Goal: Transaction & Acquisition: Book appointment/travel/reservation

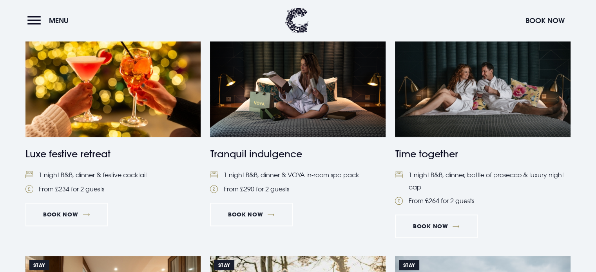
scroll to position [588, 0]
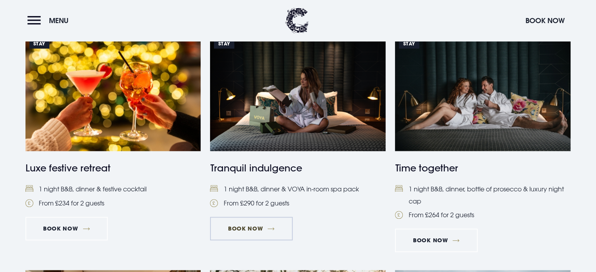
click at [246, 225] on link "Book Now" at bounding box center [251, 229] width 82 height 24
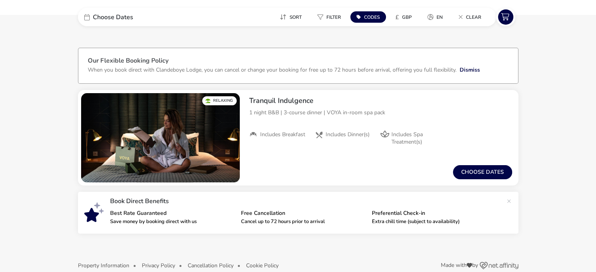
scroll to position [26, 0]
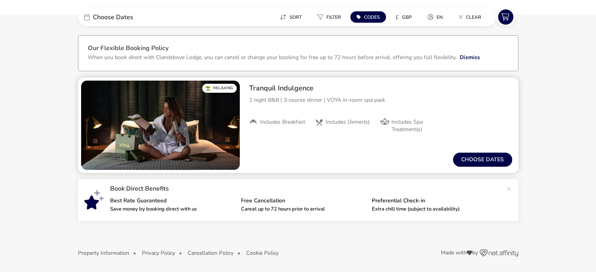
click at [409, 130] on span "Includes Spa Treatment(s)" at bounding box center [415, 126] width 49 height 14
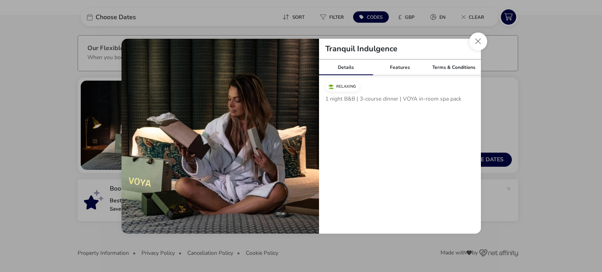
drag, startPoint x: 444, startPoint y: 99, endPoint x: 429, endPoint y: 103, distance: 15.3
click at [440, 100] on p "1 night B&B | 3-course dinner | VOYA in-room spa pack" at bounding box center [399, 100] width 149 height 11
click at [394, 65] on link "Features" at bounding box center [400, 68] width 54 height 16
click at [350, 103] on span "Includes Spa Treatment(s)" at bounding box center [364, 102] width 57 height 14
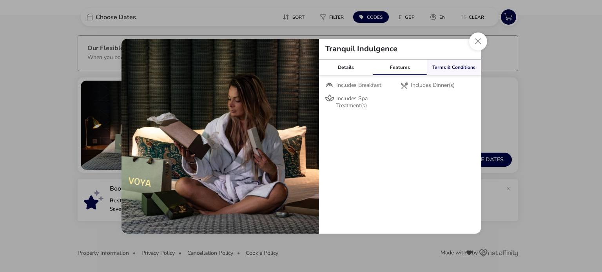
click at [464, 70] on link "Terms & Conditions" at bounding box center [454, 68] width 54 height 16
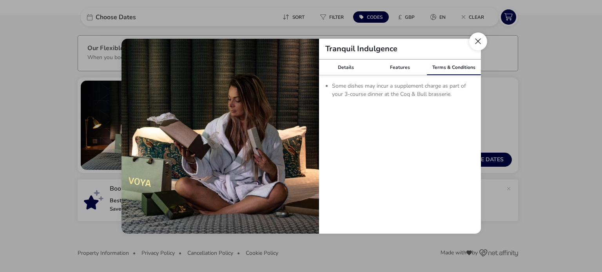
click at [479, 40] on button "Close modal" at bounding box center [478, 42] width 18 height 18
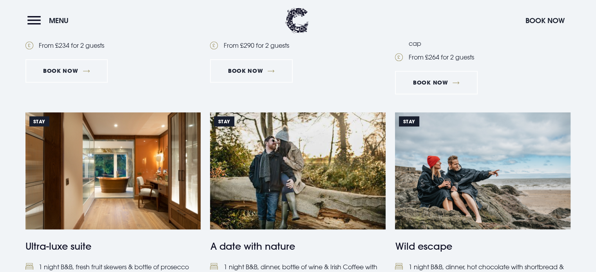
scroll to position [824, 0]
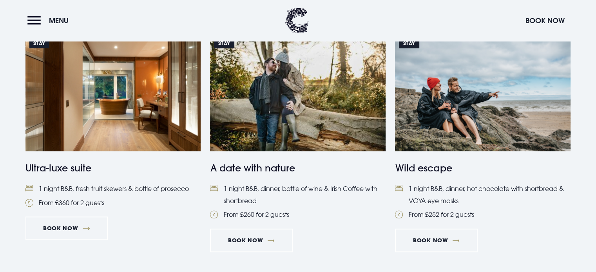
click at [66, 165] on h4 "Ultra-luxe suite" at bounding box center [113, 168] width 176 height 14
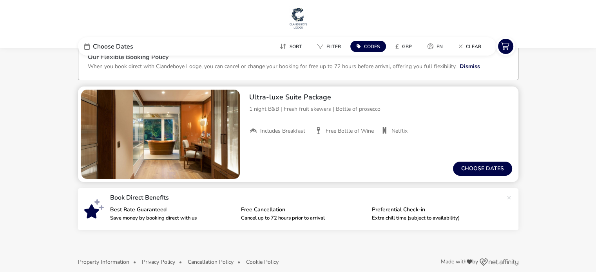
scroll to position [26, 0]
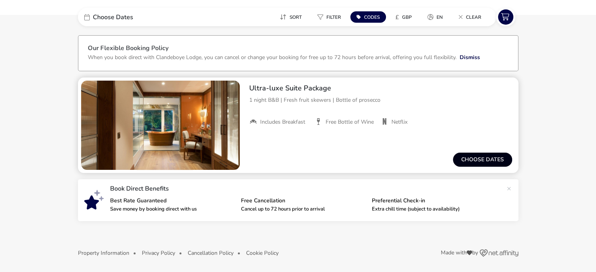
click at [484, 156] on button "Choose dates" at bounding box center [482, 160] width 59 height 14
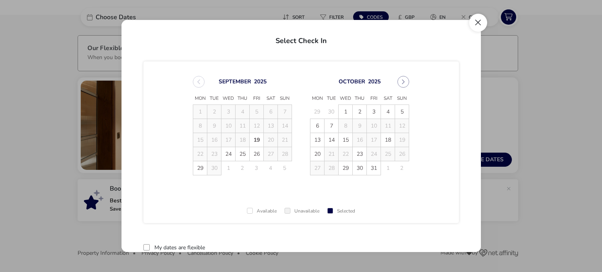
click at [476, 23] on button "Close" at bounding box center [478, 23] width 18 height 18
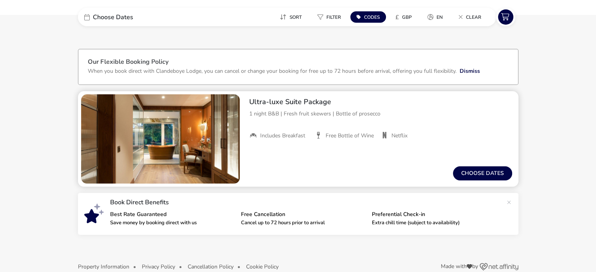
scroll to position [0, 0]
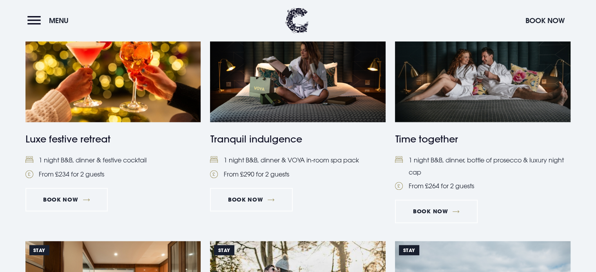
scroll to position [630, 0]
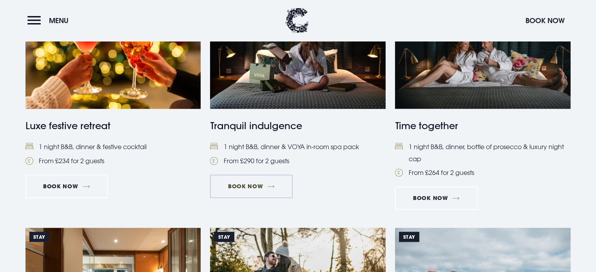
click at [257, 191] on link "Book Now" at bounding box center [251, 187] width 82 height 24
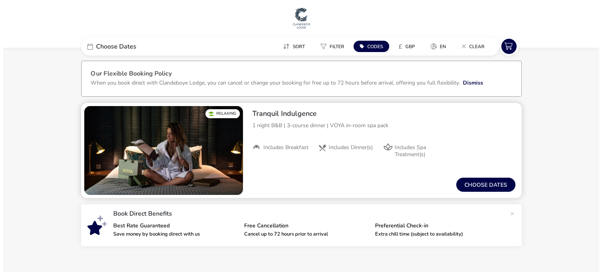
scroll to position [1, 0]
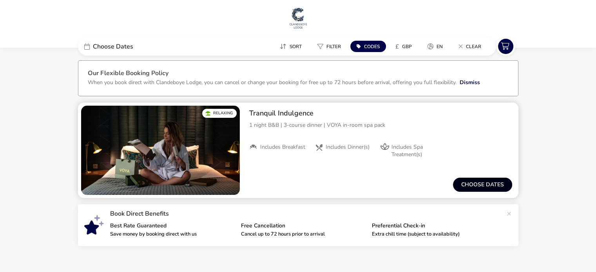
click at [495, 188] on button "Choose dates" at bounding box center [482, 185] width 59 height 14
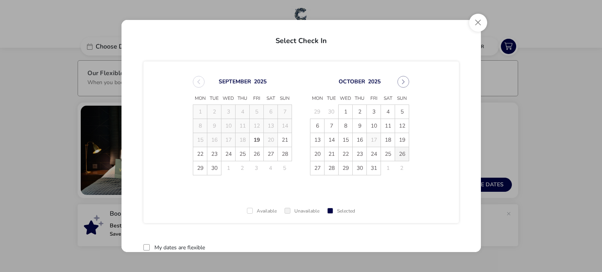
click at [400, 153] on span "26" at bounding box center [402, 154] width 14 height 14
click at [311, 170] on span "27" at bounding box center [317, 168] width 14 height 14
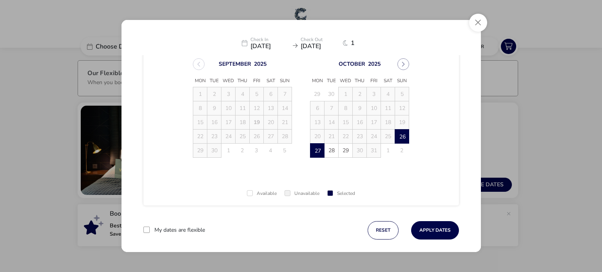
scroll to position [26, 0]
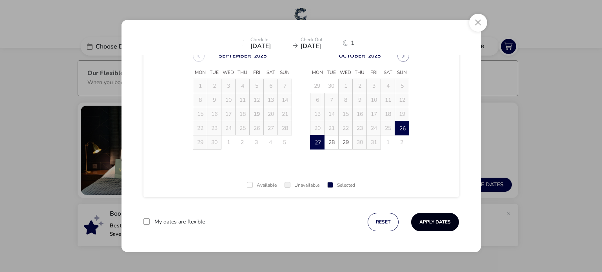
click at [424, 224] on button "Apply Dates" at bounding box center [435, 222] width 48 height 18
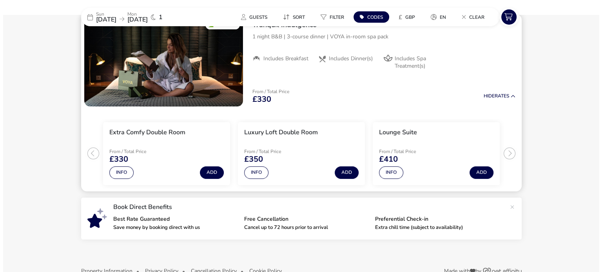
scroll to position [103, 0]
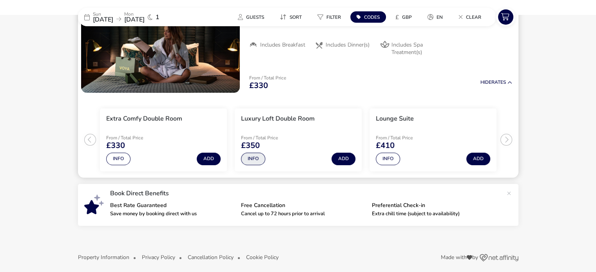
click at [254, 159] on button "Info" at bounding box center [253, 159] width 24 height 13
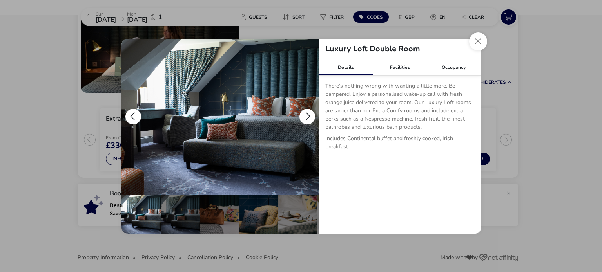
click at [312, 114] on button "details" at bounding box center [307, 117] width 16 height 16
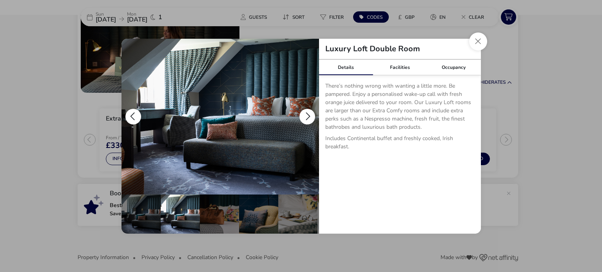
click at [303, 117] on button "details" at bounding box center [307, 117] width 16 height 16
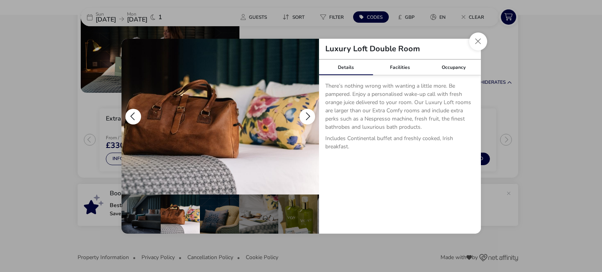
click at [302, 118] on button "details" at bounding box center [307, 117] width 16 height 16
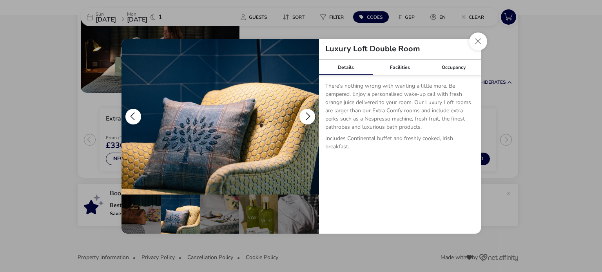
click at [302, 118] on button "details" at bounding box center [307, 117] width 16 height 16
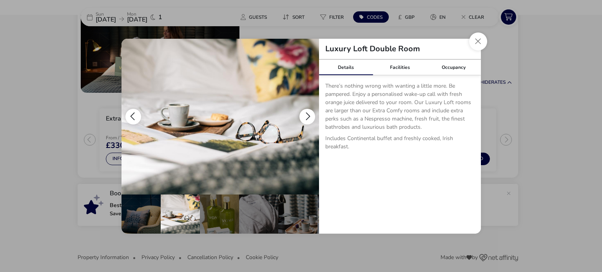
click at [302, 118] on button "details" at bounding box center [307, 117] width 16 height 16
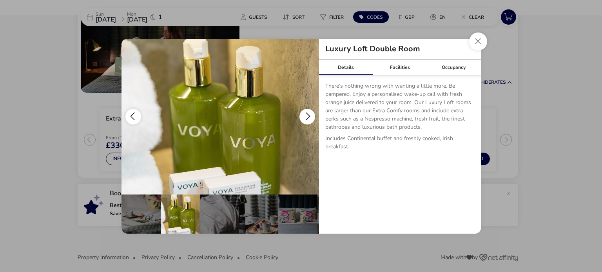
click at [302, 119] on button "details" at bounding box center [307, 117] width 16 height 16
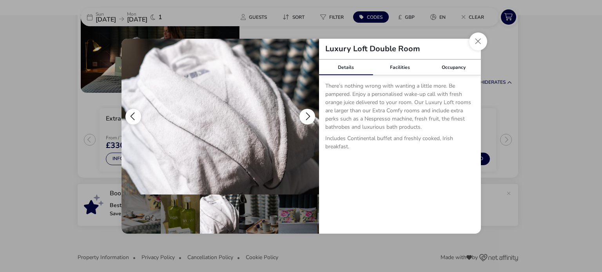
scroll to position [0, 194]
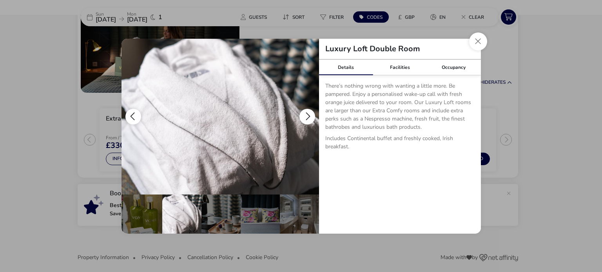
click at [304, 119] on button "details" at bounding box center [307, 117] width 16 height 16
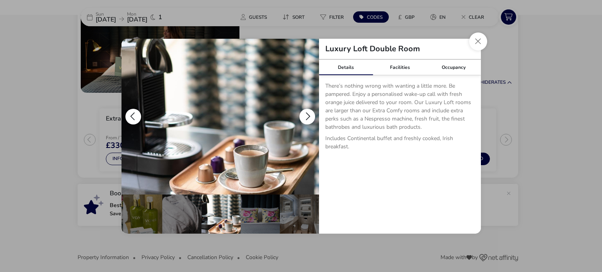
click at [304, 119] on button "details" at bounding box center [307, 117] width 16 height 16
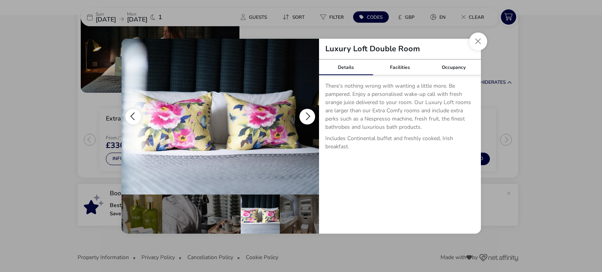
click at [304, 119] on button "details" at bounding box center [307, 117] width 16 height 16
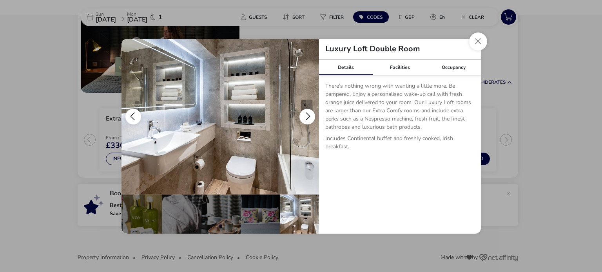
click at [304, 119] on button "details" at bounding box center [307, 117] width 16 height 16
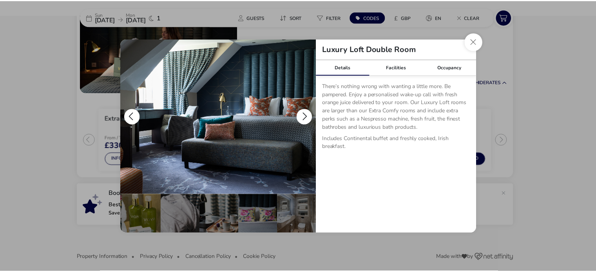
scroll to position [0, 0]
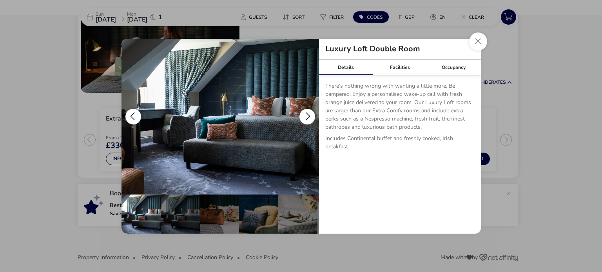
click at [304, 119] on button "details" at bounding box center [307, 117] width 16 height 16
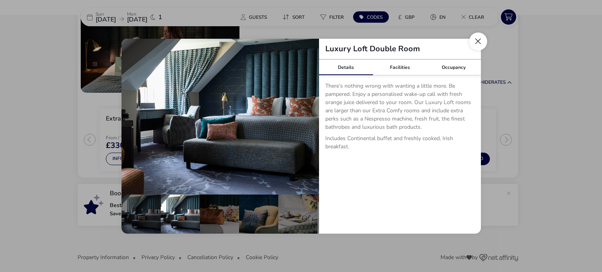
click at [476, 39] on button "Close dialog" at bounding box center [478, 42] width 18 height 18
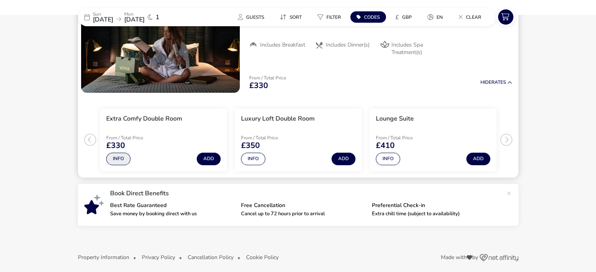
click at [119, 156] on button "Info" at bounding box center [118, 159] width 24 height 13
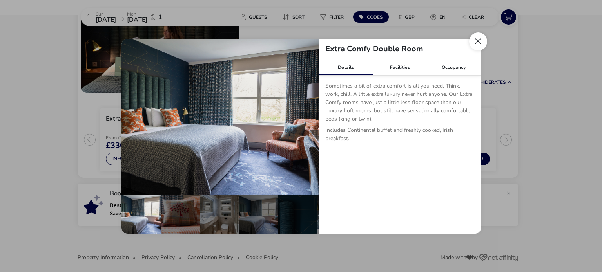
click at [480, 40] on button "Close dialog" at bounding box center [478, 42] width 18 height 18
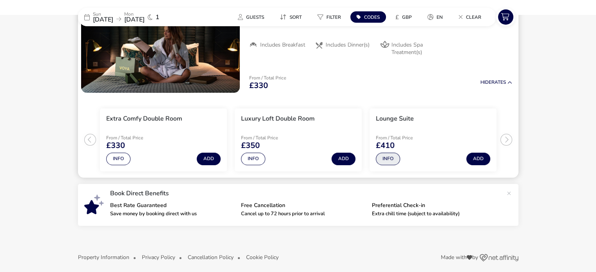
click at [390, 161] on button "Info" at bounding box center [388, 159] width 24 height 13
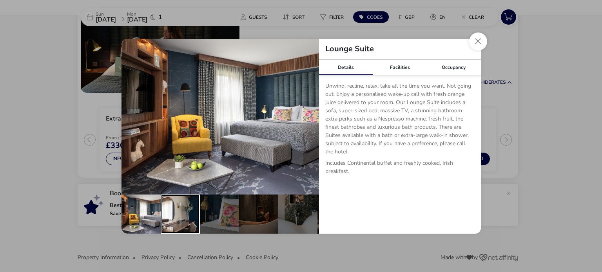
click at [197, 201] on div "details" at bounding box center [180, 214] width 39 height 39
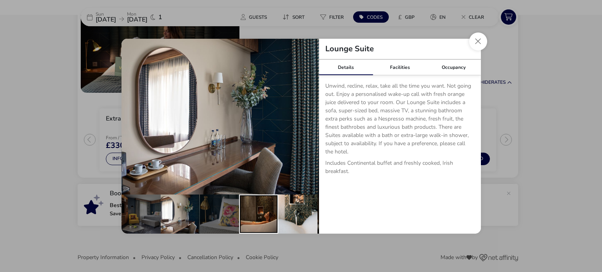
drag, startPoint x: 260, startPoint y: 199, endPoint x: 290, endPoint y: 201, distance: 30.2
click at [260, 199] on div "details" at bounding box center [258, 214] width 39 height 39
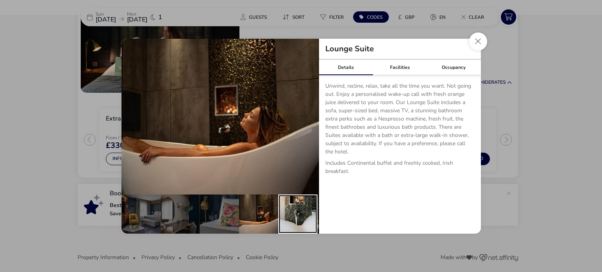
drag, startPoint x: 306, startPoint y: 203, endPoint x: 345, endPoint y: 192, distance: 40.7
click at [306, 203] on div "details" at bounding box center [297, 214] width 39 height 39
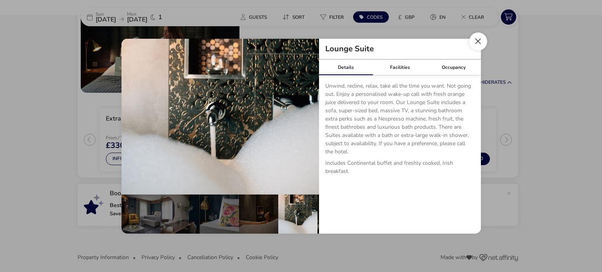
click at [483, 45] on button "Close dialog" at bounding box center [478, 42] width 18 height 18
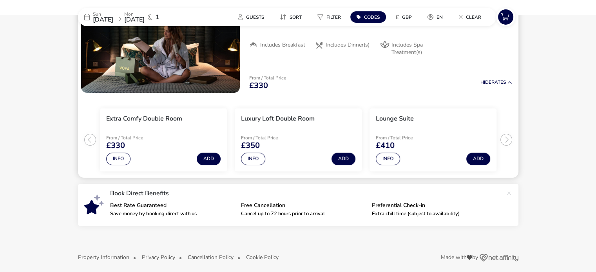
click at [508, 137] on ul "Extra Comfy Double Room From / Total Price £330 Info Add Luxury Loft Double Roo…" at bounding box center [298, 137] width 440 height 82
click at [506, 139] on ul "Extra Comfy Double Room From / Total Price £330 Info Add Luxury Loft Double Roo…" at bounding box center [298, 137] width 440 height 82
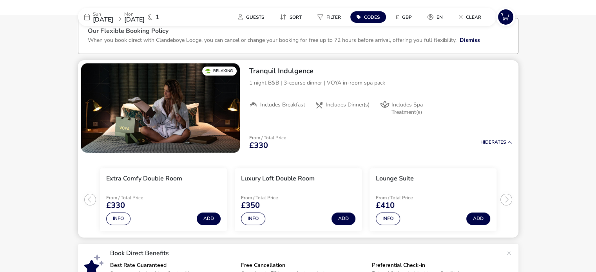
scroll to position [30, 0]
